Goal: Task Accomplishment & Management: Complete application form

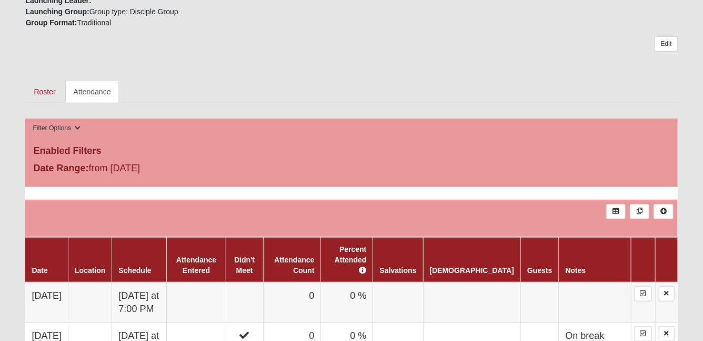
scroll to position [457, 0]
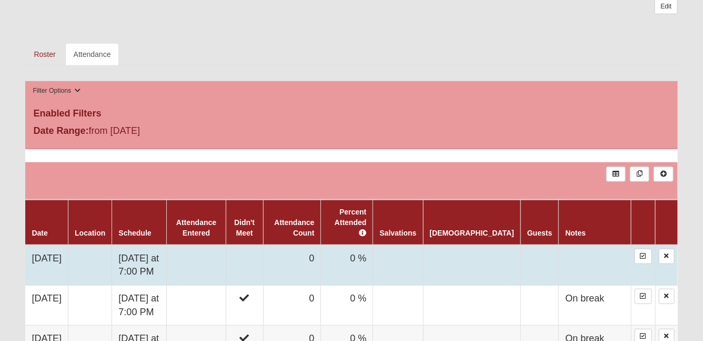
click at [319, 258] on td "0" at bounding box center [292, 265] width 58 height 41
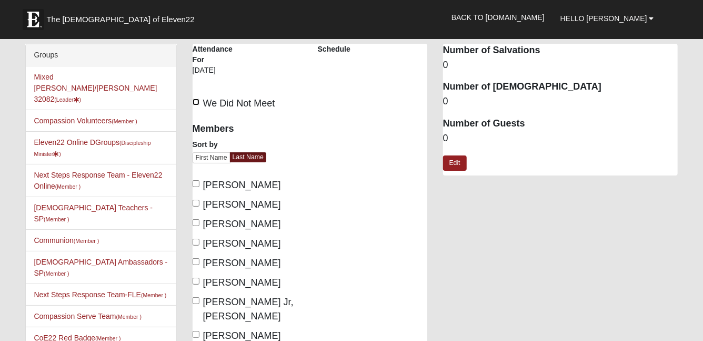
click at [195, 103] on input "We Did Not Meet" at bounding box center [196, 101] width 7 height 7
checkbox input "true"
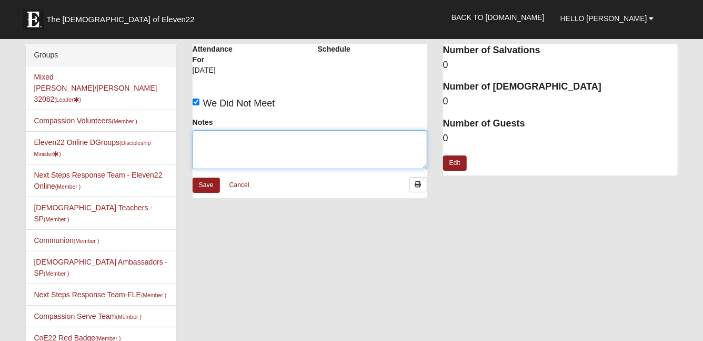
click at [216, 144] on textarea "Notes" at bounding box center [310, 149] width 235 height 39
type textarea "On break"
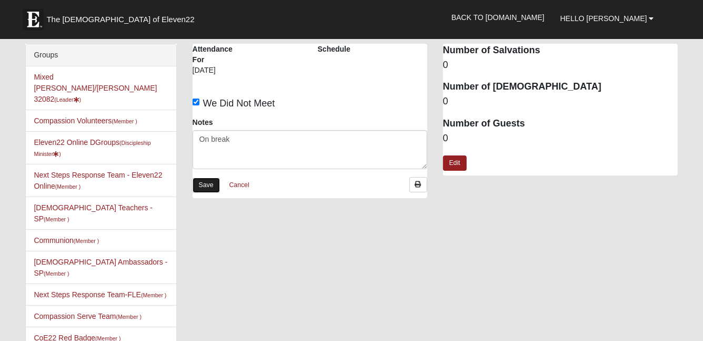
click at [209, 192] on link "Save" at bounding box center [206, 184] width 27 height 15
